Goal: Check status: Check status

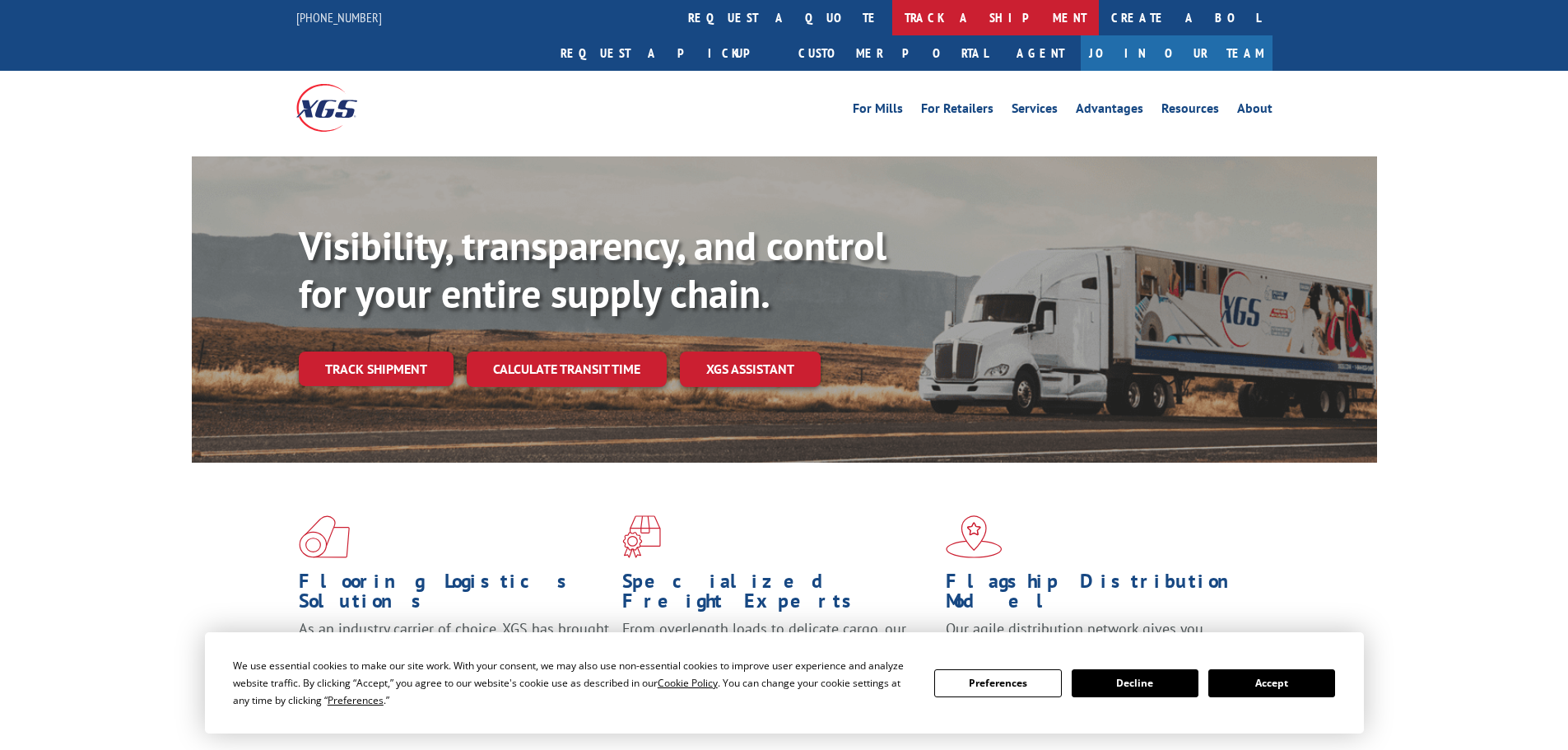
click at [893, 22] on link "track a shipment" at bounding box center [996, 17] width 206 height 36
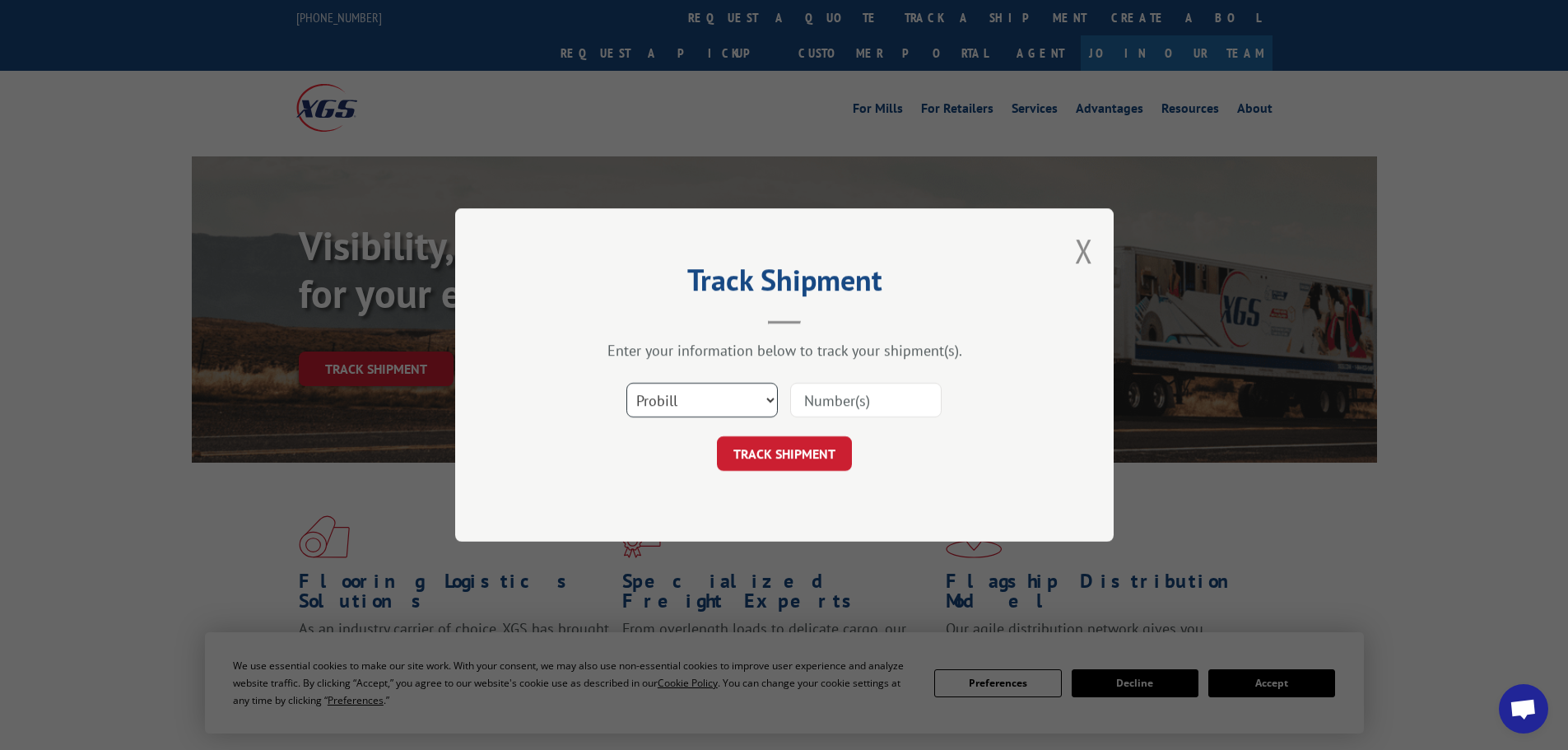
drag, startPoint x: 678, startPoint y: 416, endPoint x: 680, endPoint y: 405, distance: 11.2
click at [679, 408] on select "Select category... Probill BOL PO" at bounding box center [702, 400] width 151 height 35
select select "bol"
click at [626, 382] on select "Select category... Probill BOL PO" at bounding box center [702, 400] width 151 height 35
click at [899, 395] on input at bounding box center [866, 400] width 151 height 35
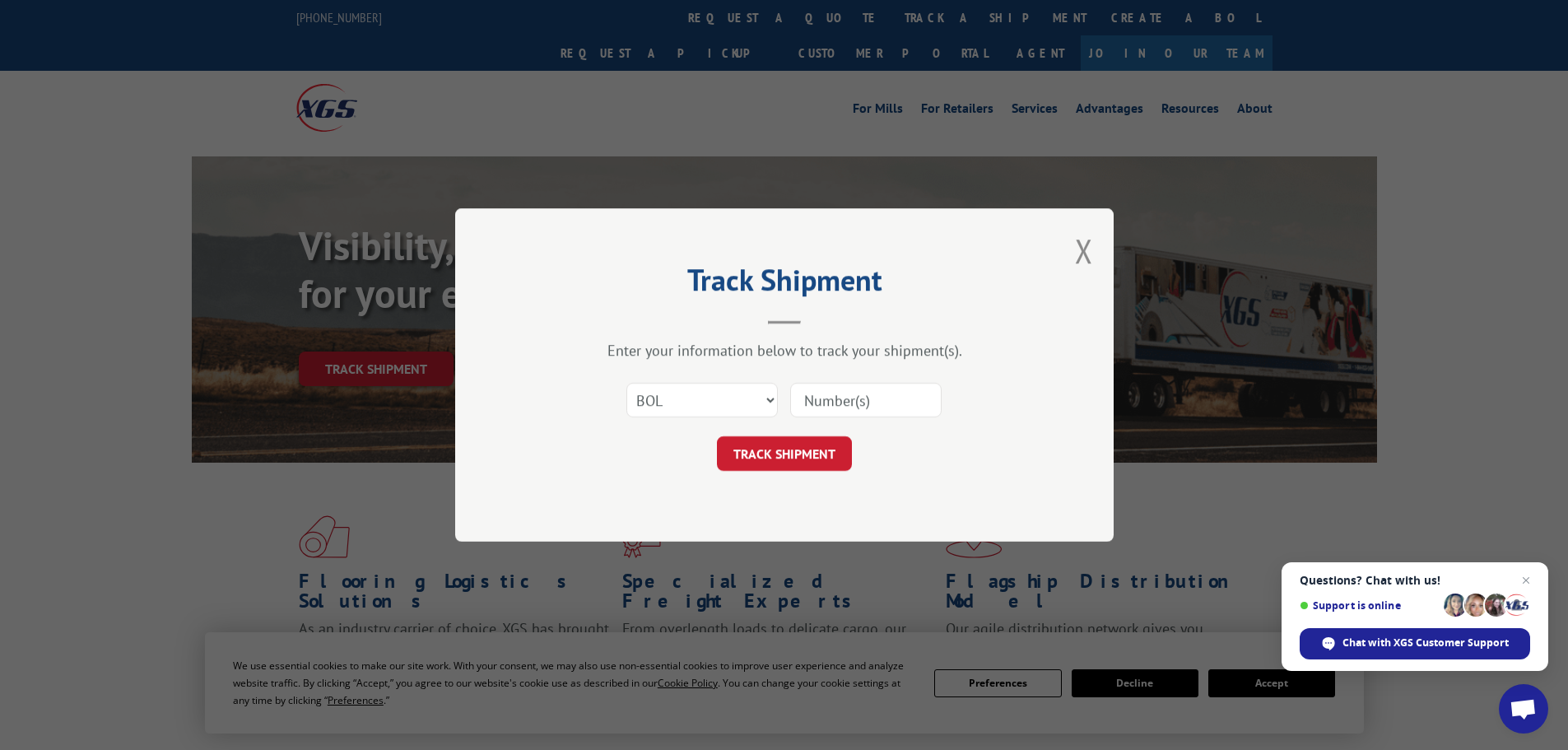
paste input "7068387"
type input "7068387"
click at [783, 453] on button "TRACK SHIPMENT" at bounding box center [784, 453] width 135 height 35
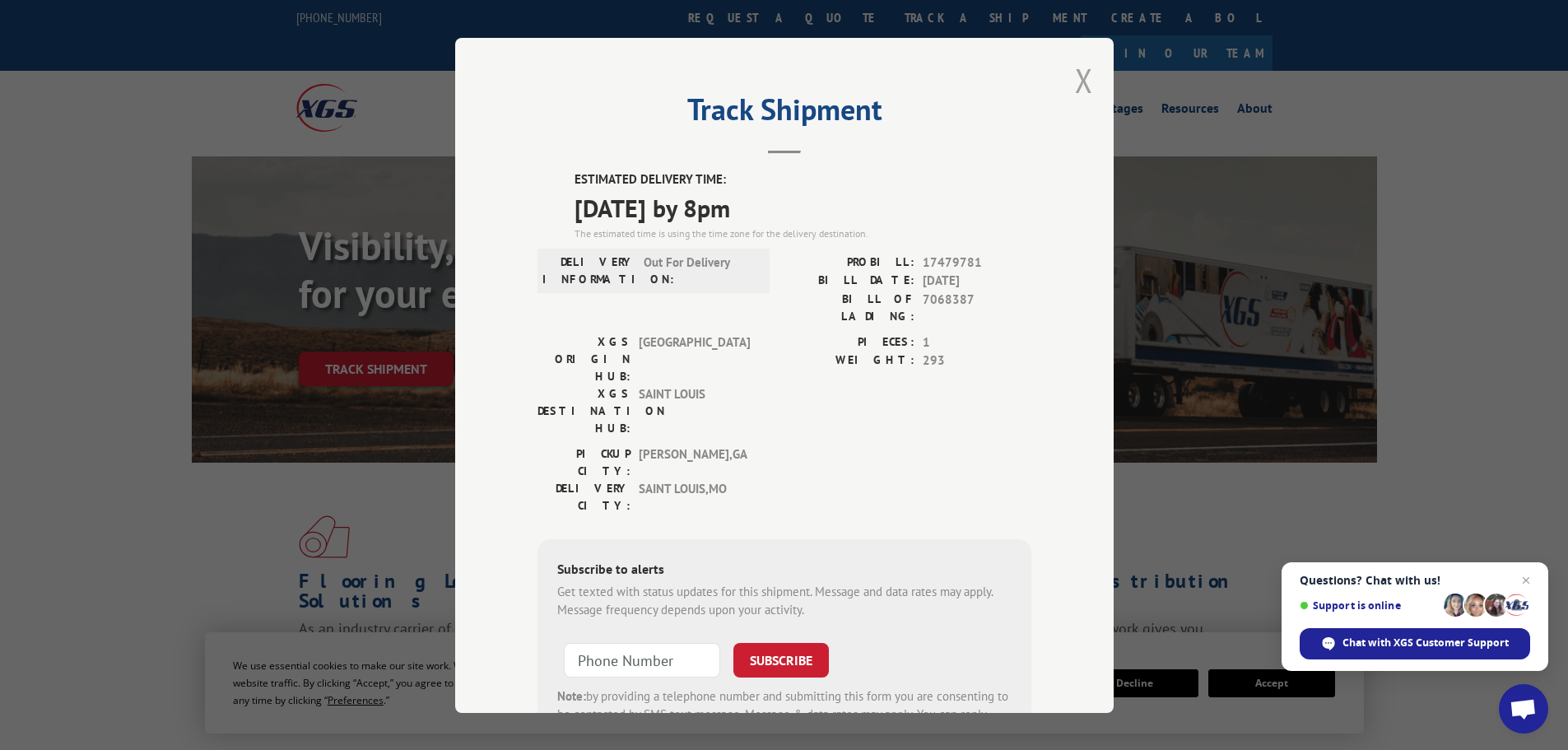
click at [1077, 78] on button "Close modal" at bounding box center [1084, 80] width 18 height 43
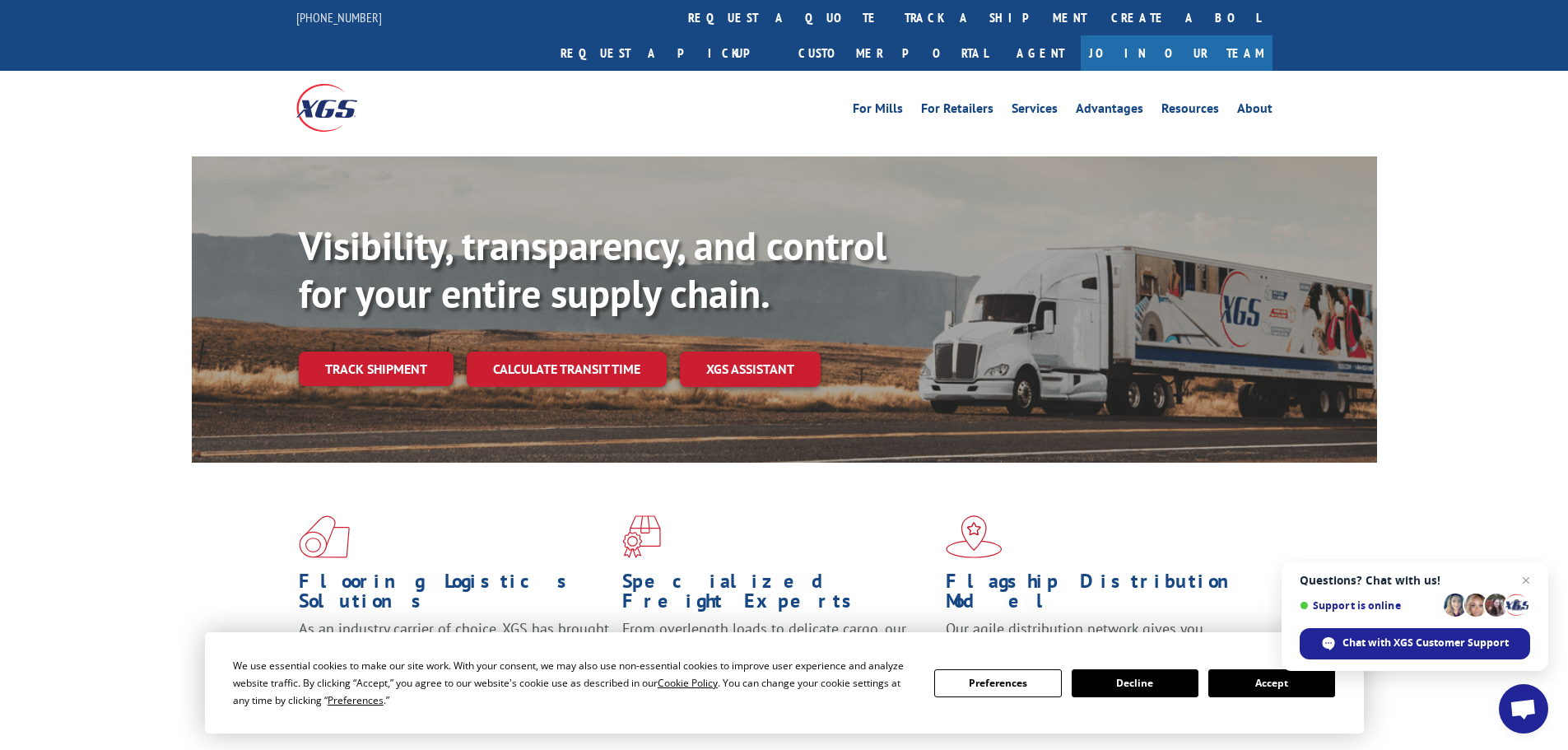
click at [893, 18] on link "track a shipment" at bounding box center [996, 17] width 206 height 36
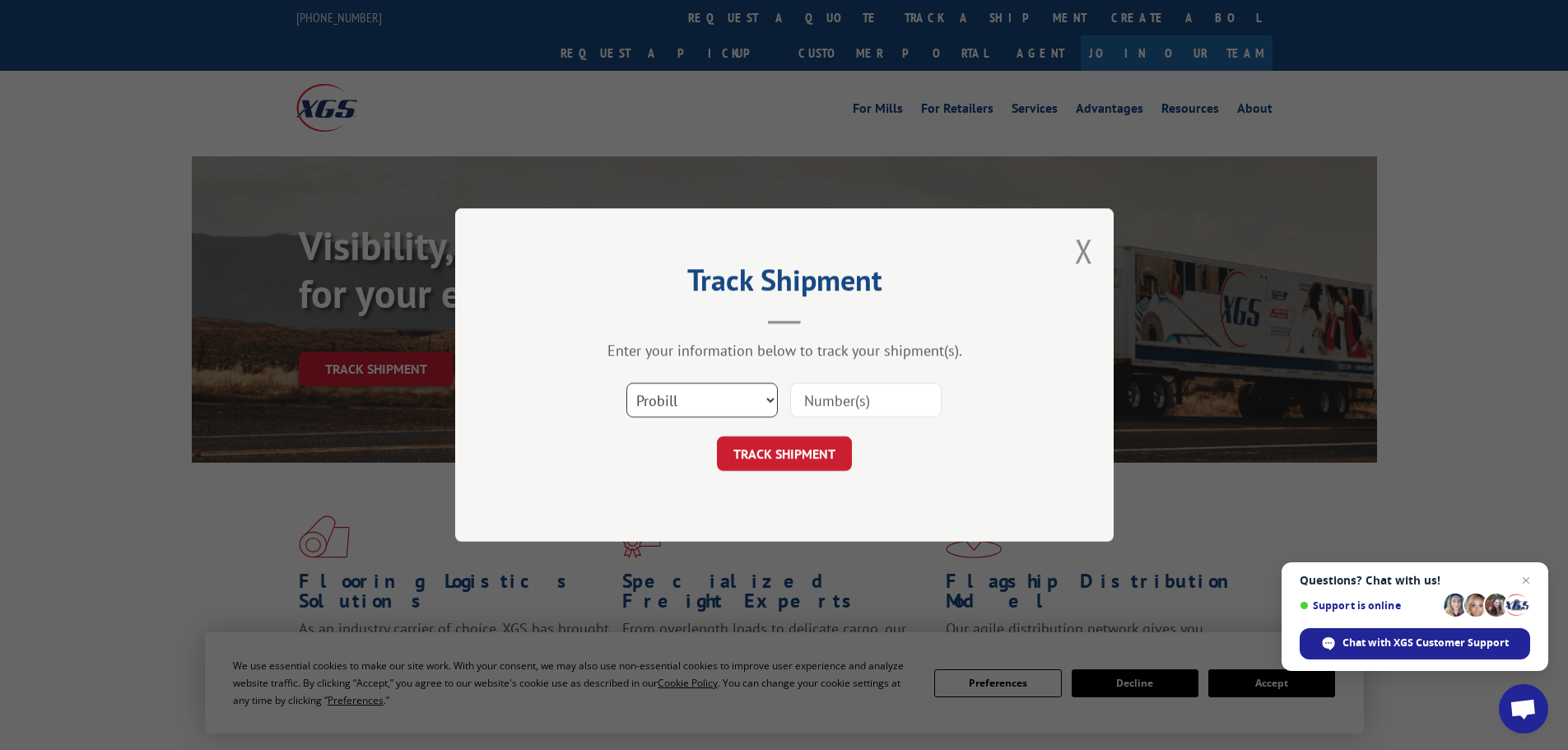
drag, startPoint x: 734, startPoint y: 387, endPoint x: 716, endPoint y: 416, distance: 34.1
click at [734, 387] on select "Select category... Probill BOL PO" at bounding box center [702, 400] width 151 height 35
select select "bol"
click at [626, 382] on select "Select category... Probill BOL PO" at bounding box center [702, 400] width 151 height 35
click at [863, 407] on input at bounding box center [866, 400] width 151 height 35
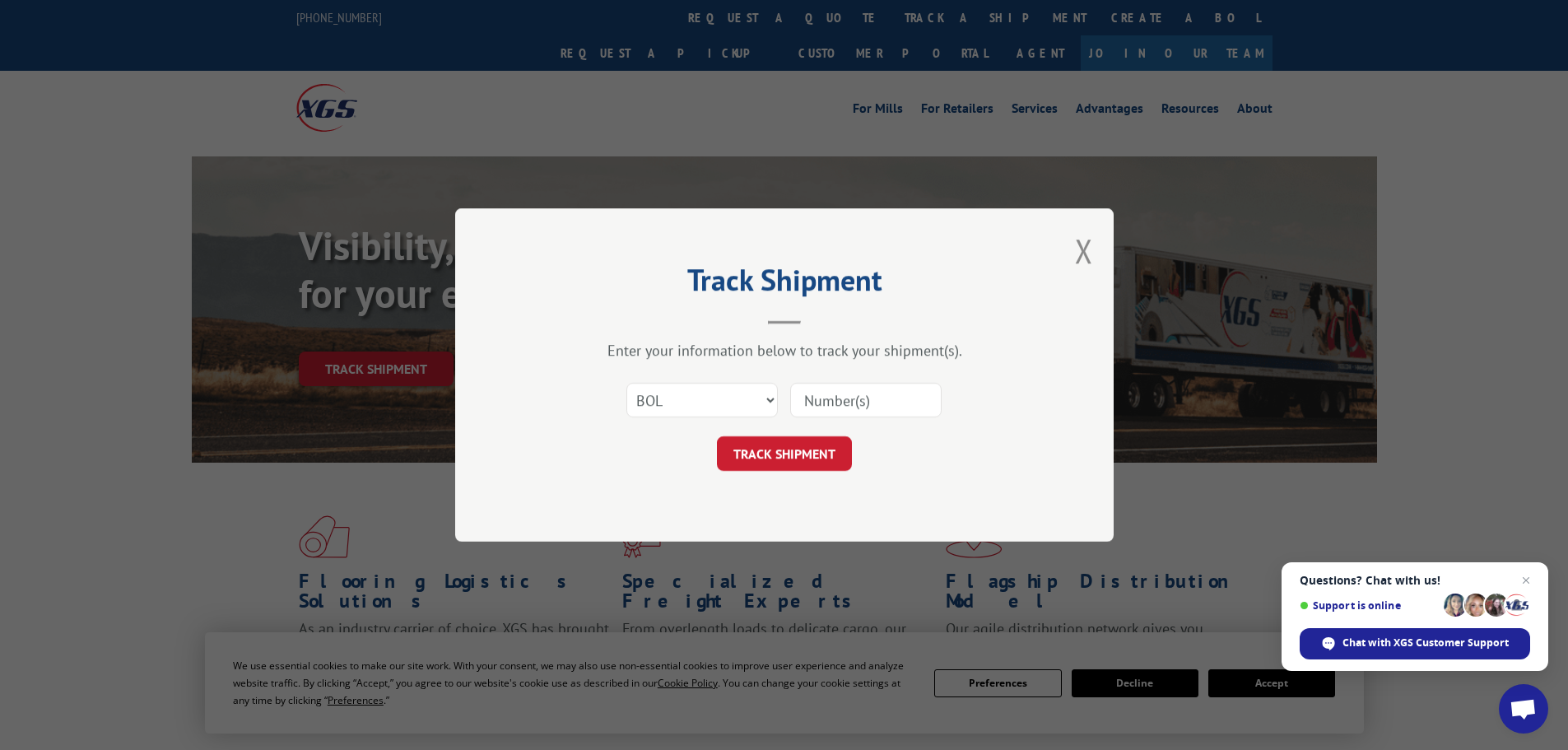
paste input "5608776"
type input "5608776"
click at [784, 447] on button "TRACK SHIPMENT" at bounding box center [784, 453] width 135 height 35
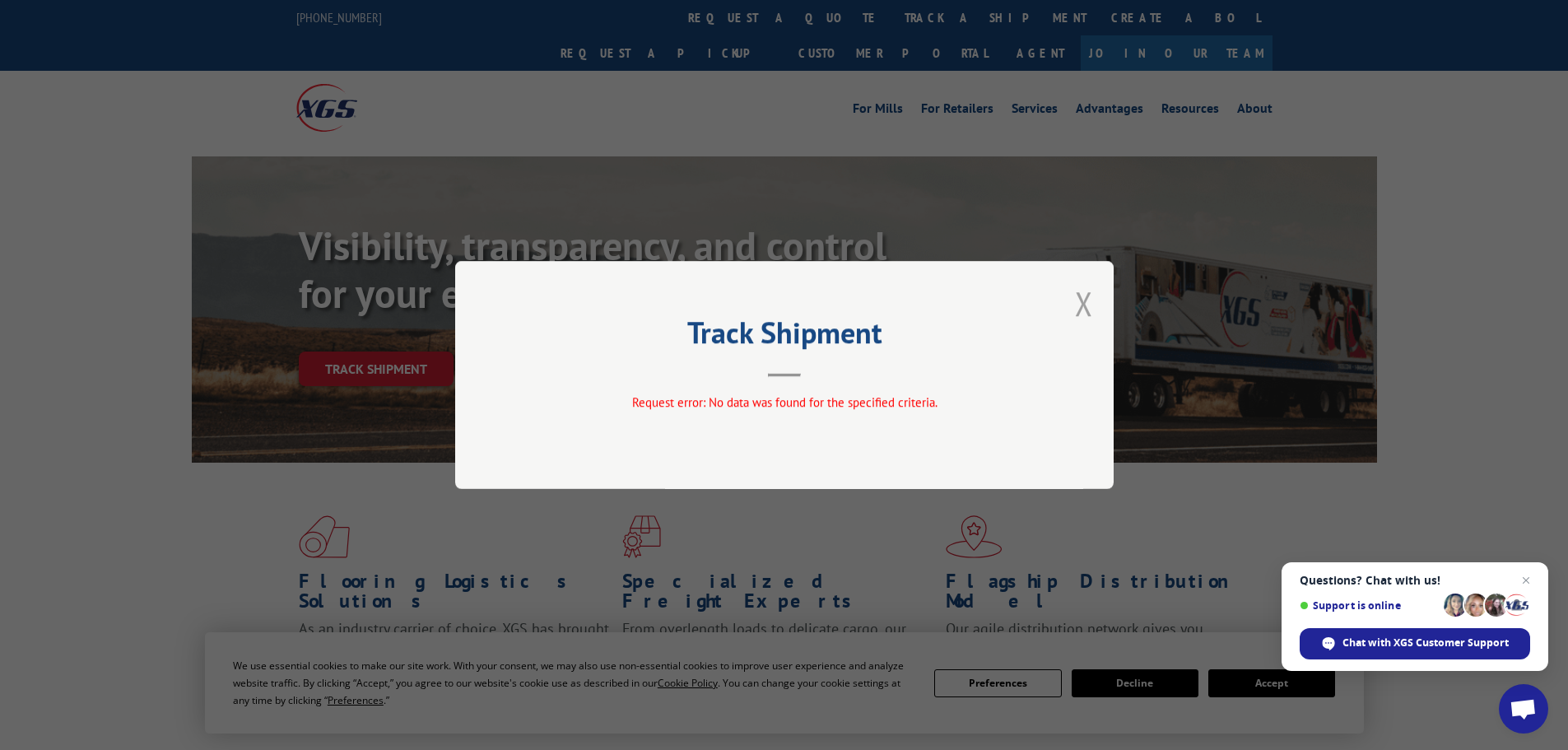
click at [1086, 301] on button "Close modal" at bounding box center [1084, 303] width 18 height 43
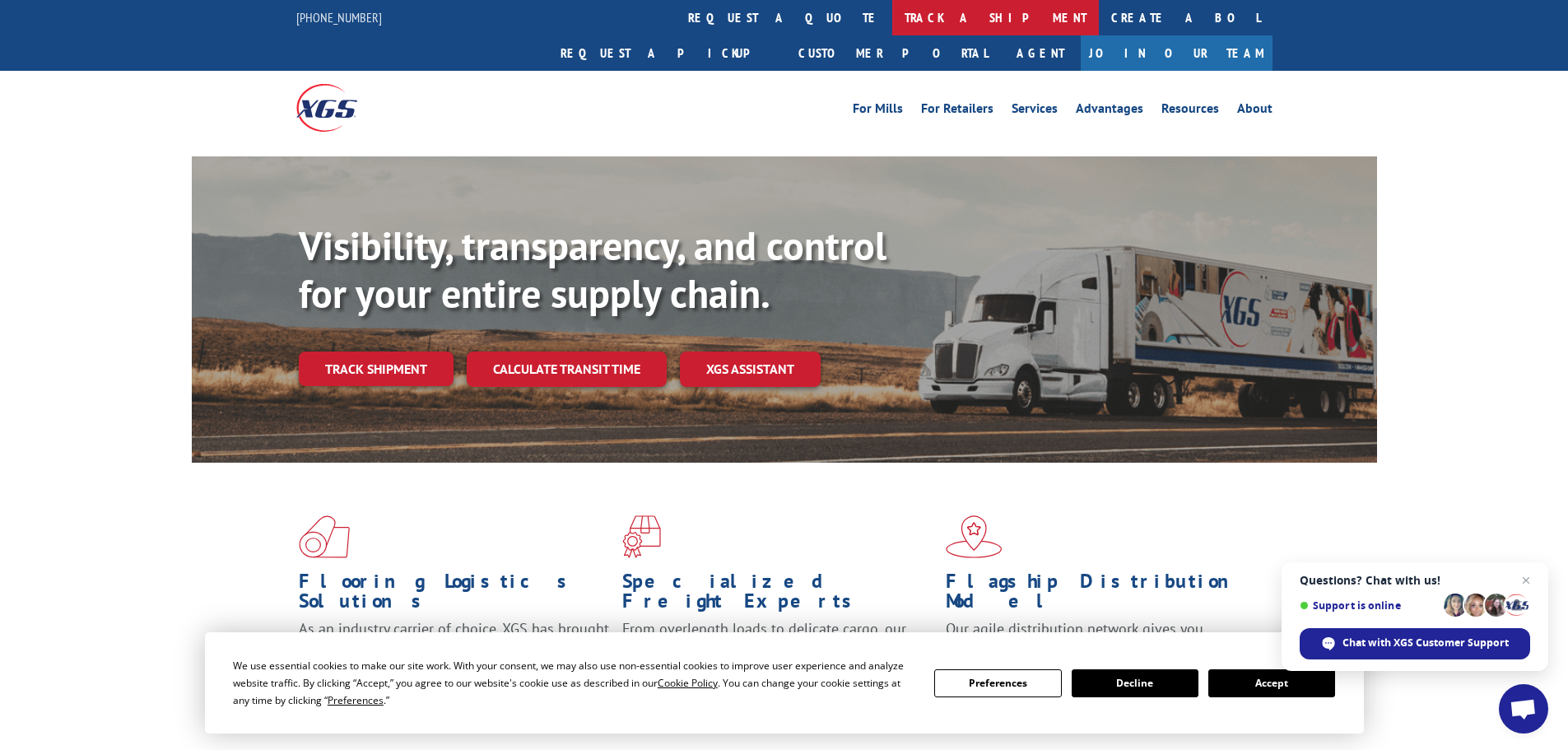
click at [893, 17] on link "track a shipment" at bounding box center [996, 17] width 206 height 36
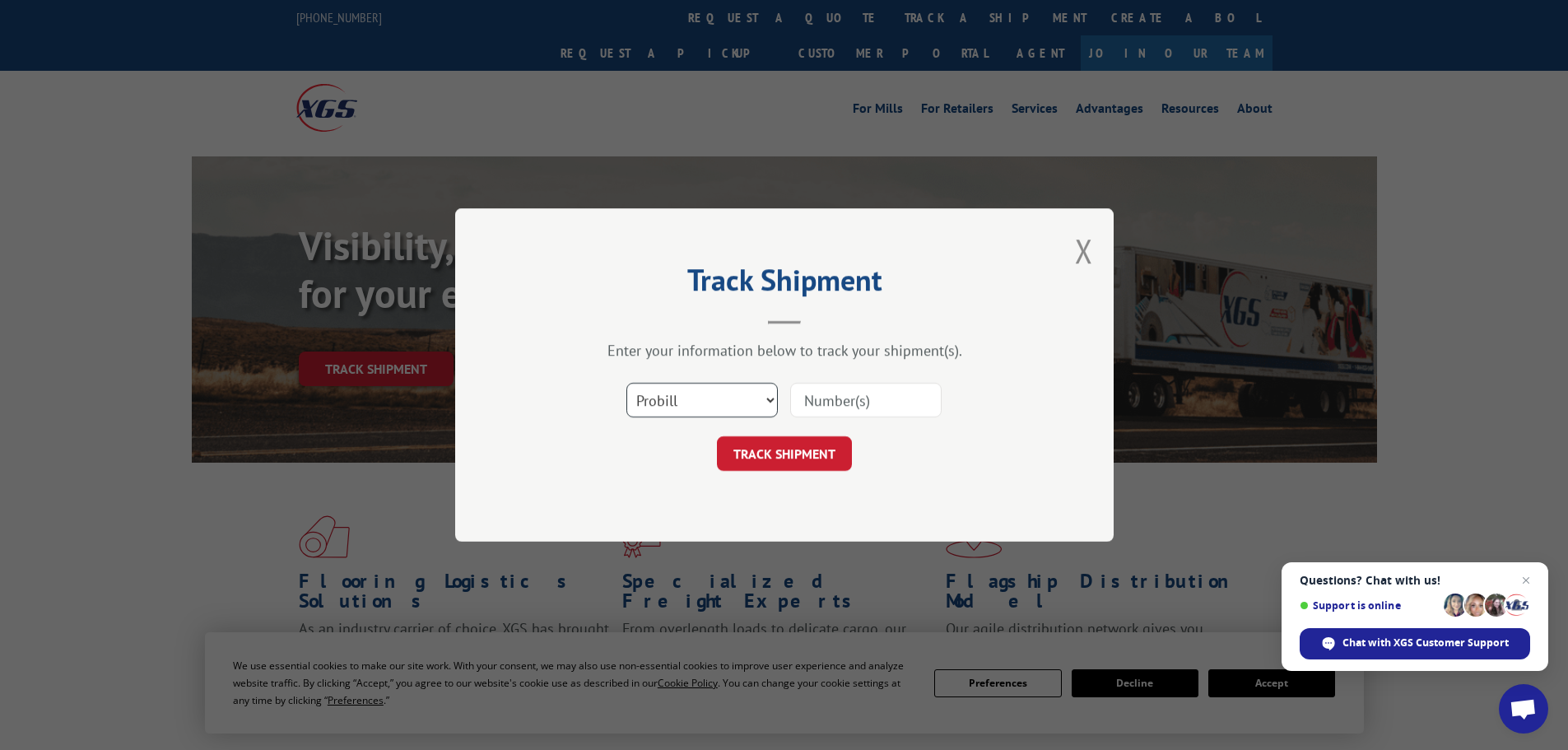
drag, startPoint x: 735, startPoint y: 395, endPoint x: 716, endPoint y: 412, distance: 25.5
click at [735, 395] on select "Select category... Probill BOL PO" at bounding box center [702, 400] width 151 height 35
select select "bol"
click at [626, 382] on select "Select category... Probill BOL PO" at bounding box center [702, 400] width 151 height 35
click at [810, 416] on input at bounding box center [866, 400] width 151 height 35
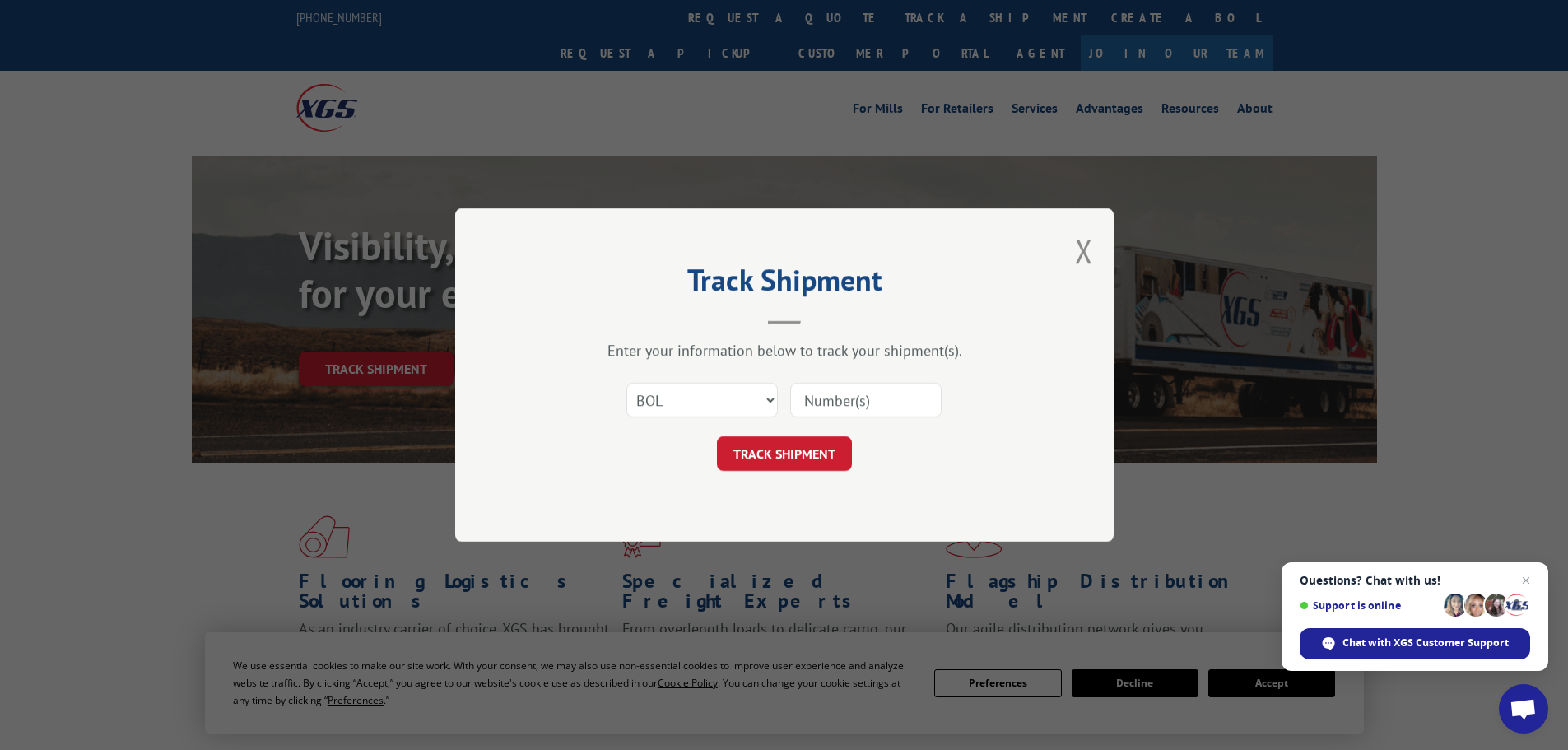
paste input "5603947"
type input "5603947"
click at [768, 471] on div "Track Shipment Enter your information below to track your shipment(s). Select c…" at bounding box center [784, 374] width 659 height 333
click at [768, 456] on button "TRACK SHIPMENT" at bounding box center [784, 453] width 135 height 35
